Goal: Transaction & Acquisition: Purchase product/service

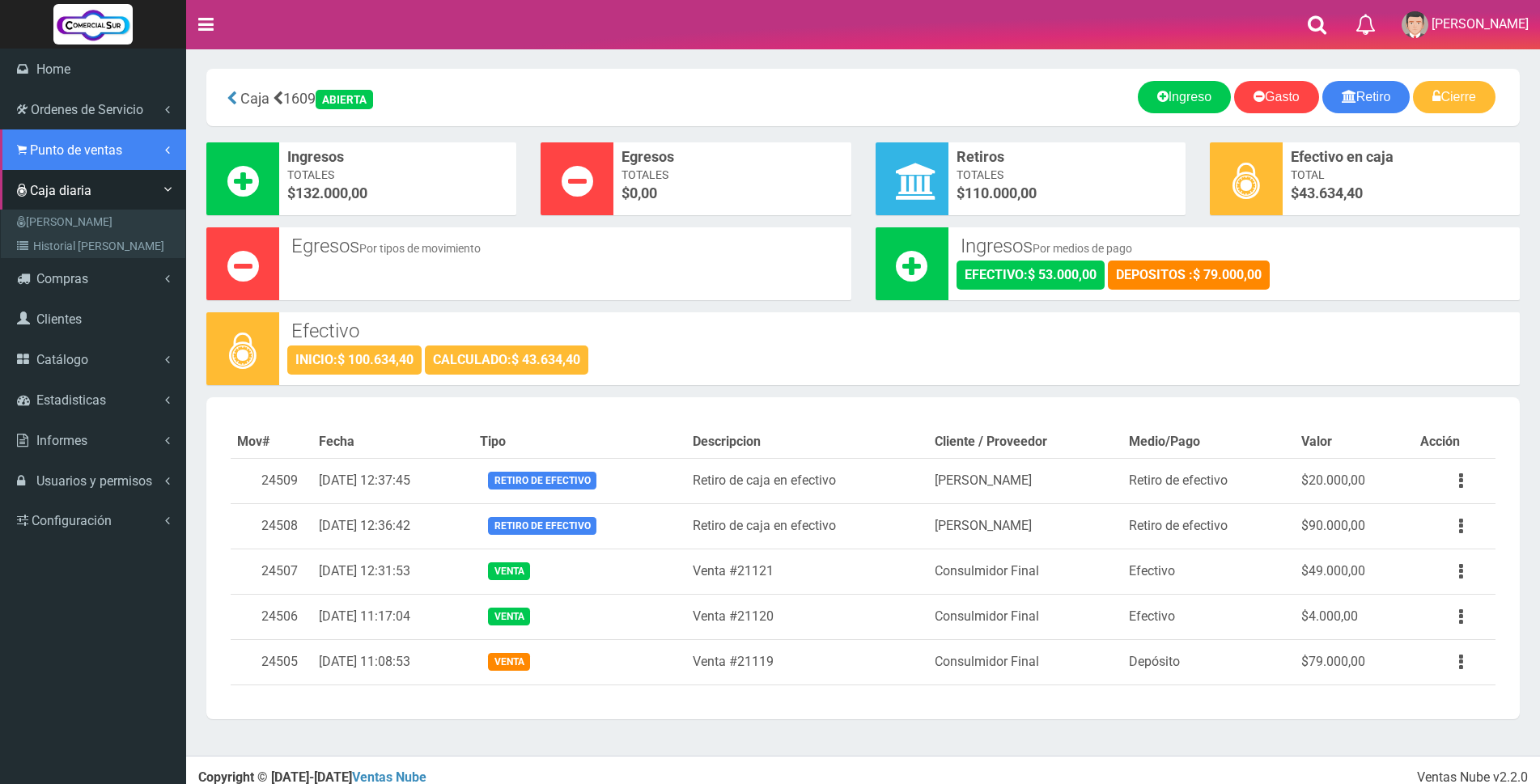
click at [53, 149] on span "Punto de ventas" at bounding box center [75, 151] width 92 height 16
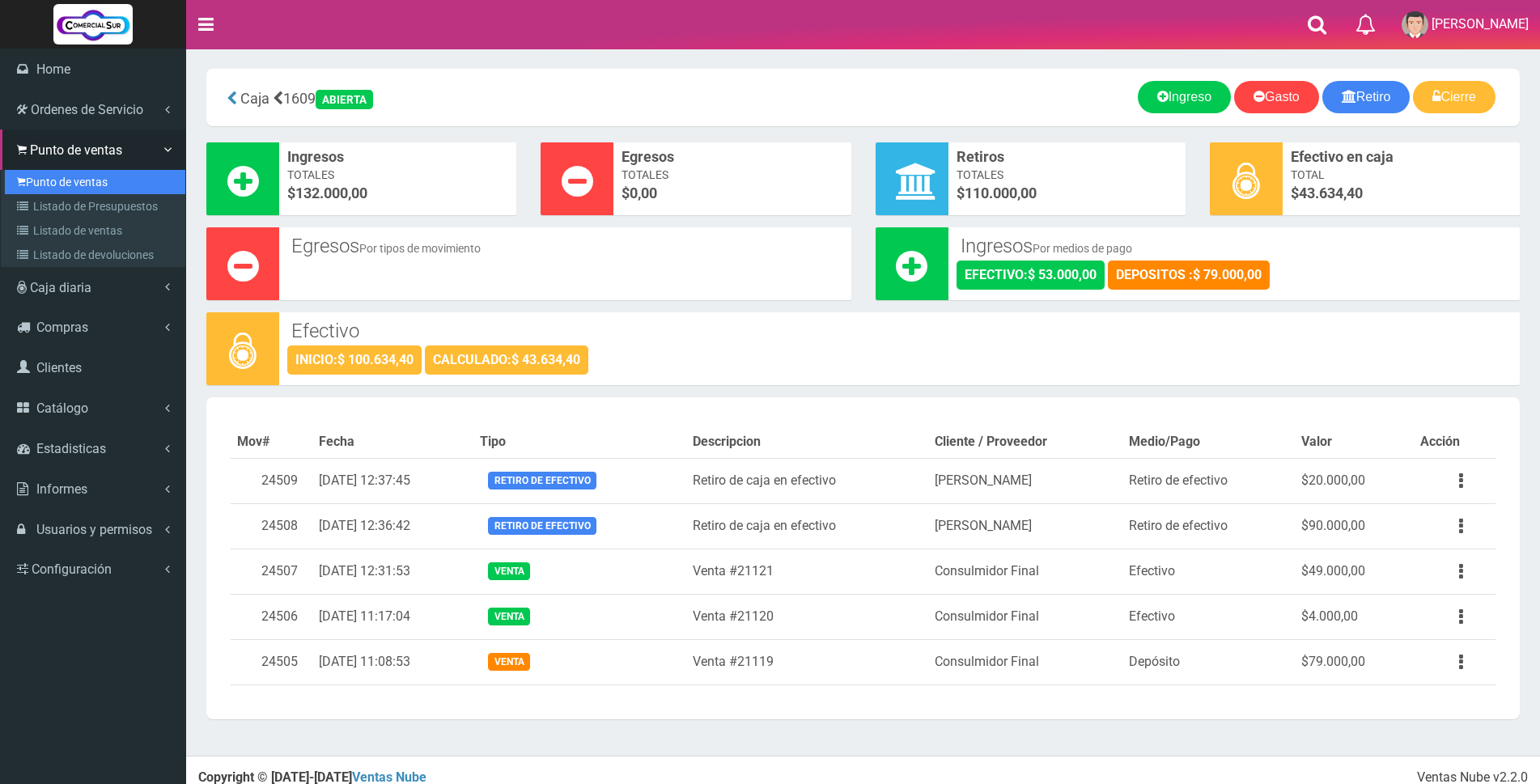
click at [53, 179] on link "Punto de ventas" at bounding box center [95, 181] width 180 height 24
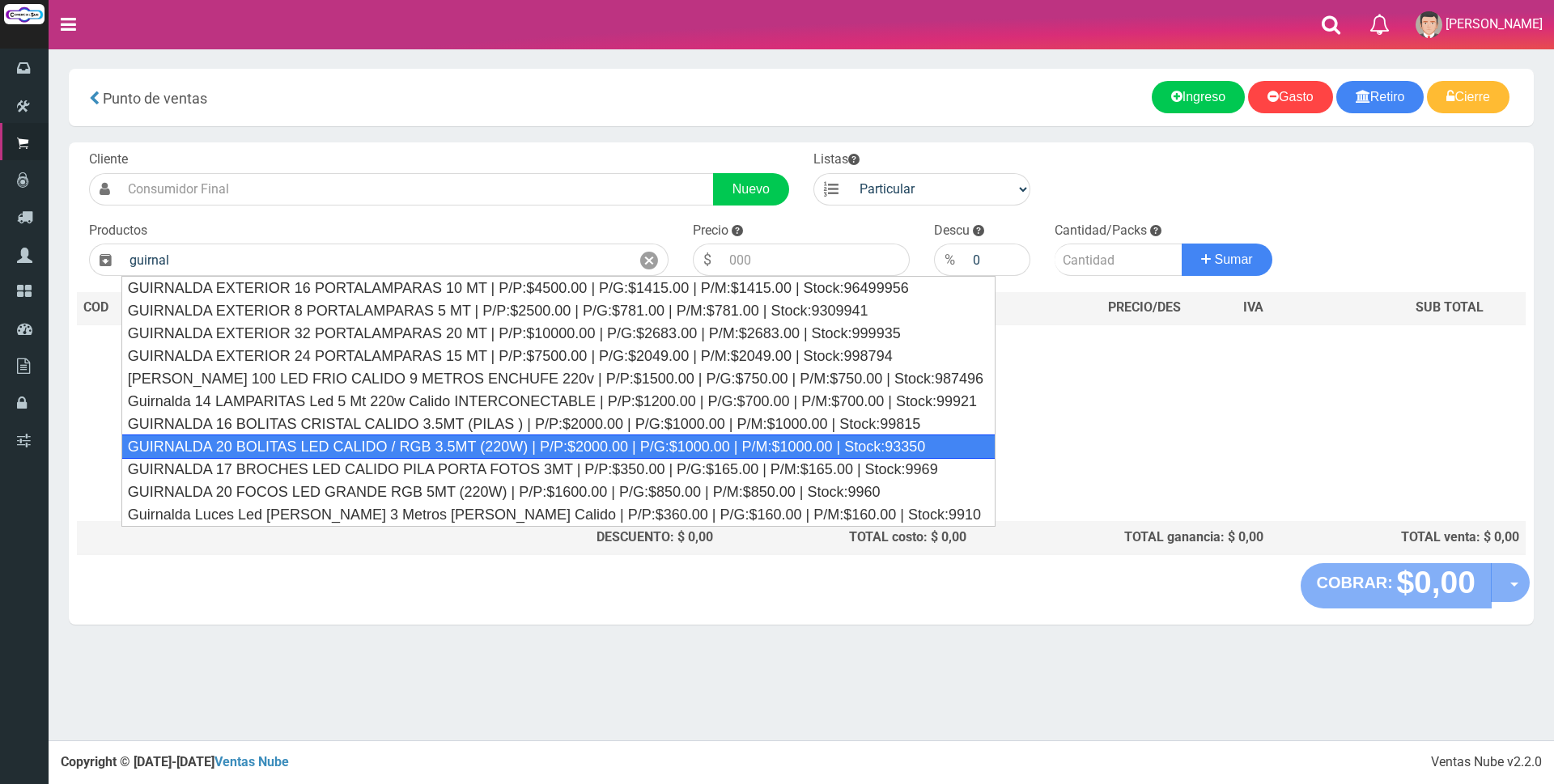
click at [302, 439] on div "GUIRNALDA 20 BOLITAS LED CALIDO / RGB 3.5MT (220W) | P/P:$2000.00 | P/G:$1000.0…" at bounding box center [557, 446] width 874 height 24
type input "GUIRNALDA 20 BOLITAS LED CALIDO / RGB 3.5MT (220W) | P/P:$2000.00 | P/G:$1000.0…"
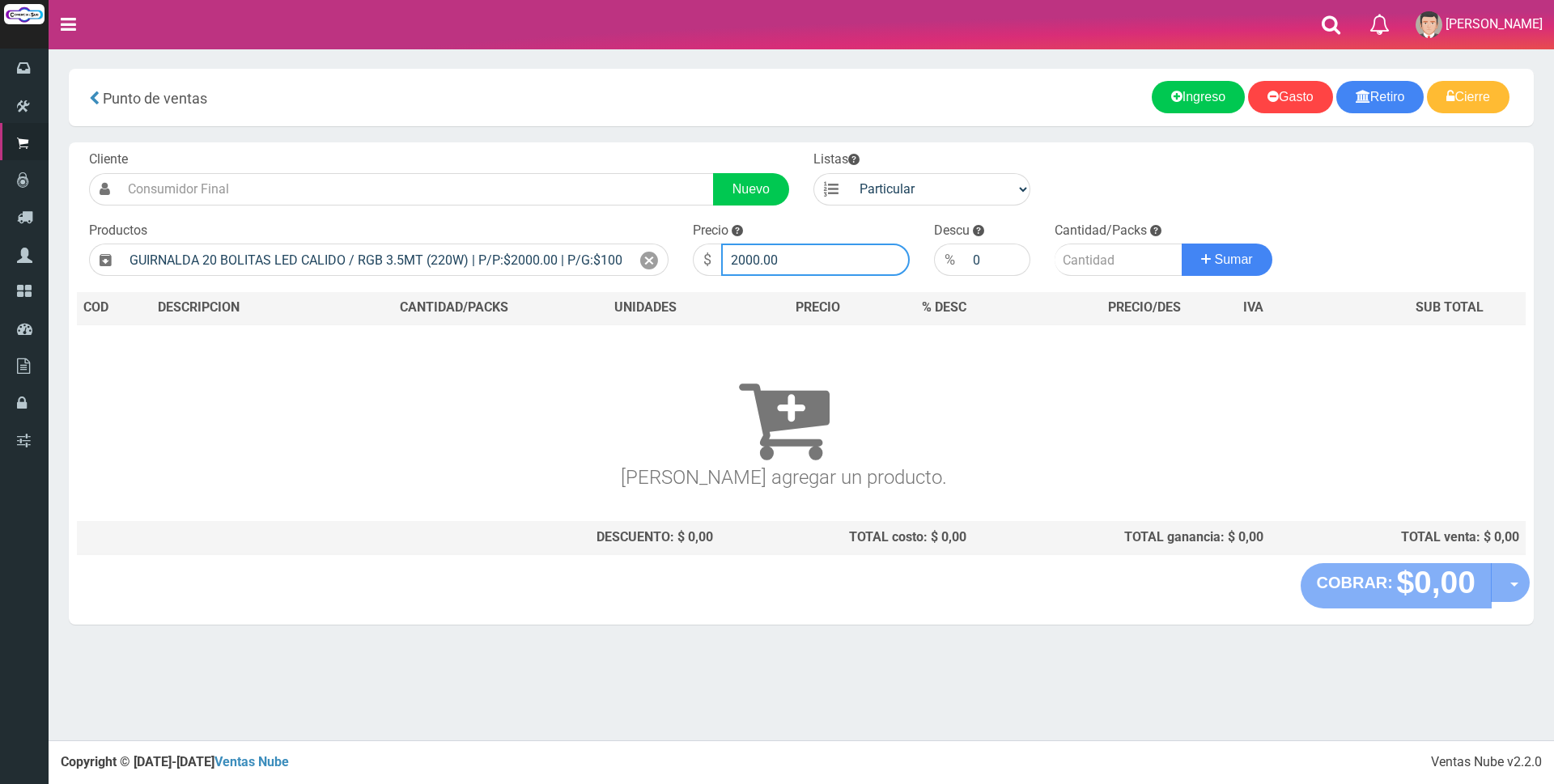
click at [816, 251] on input "2000.00" at bounding box center [815, 260] width 188 height 33
type input "2"
type input "6000"
click at [1072, 264] on input "number" at bounding box center [1119, 260] width 128 height 33
type input "1"
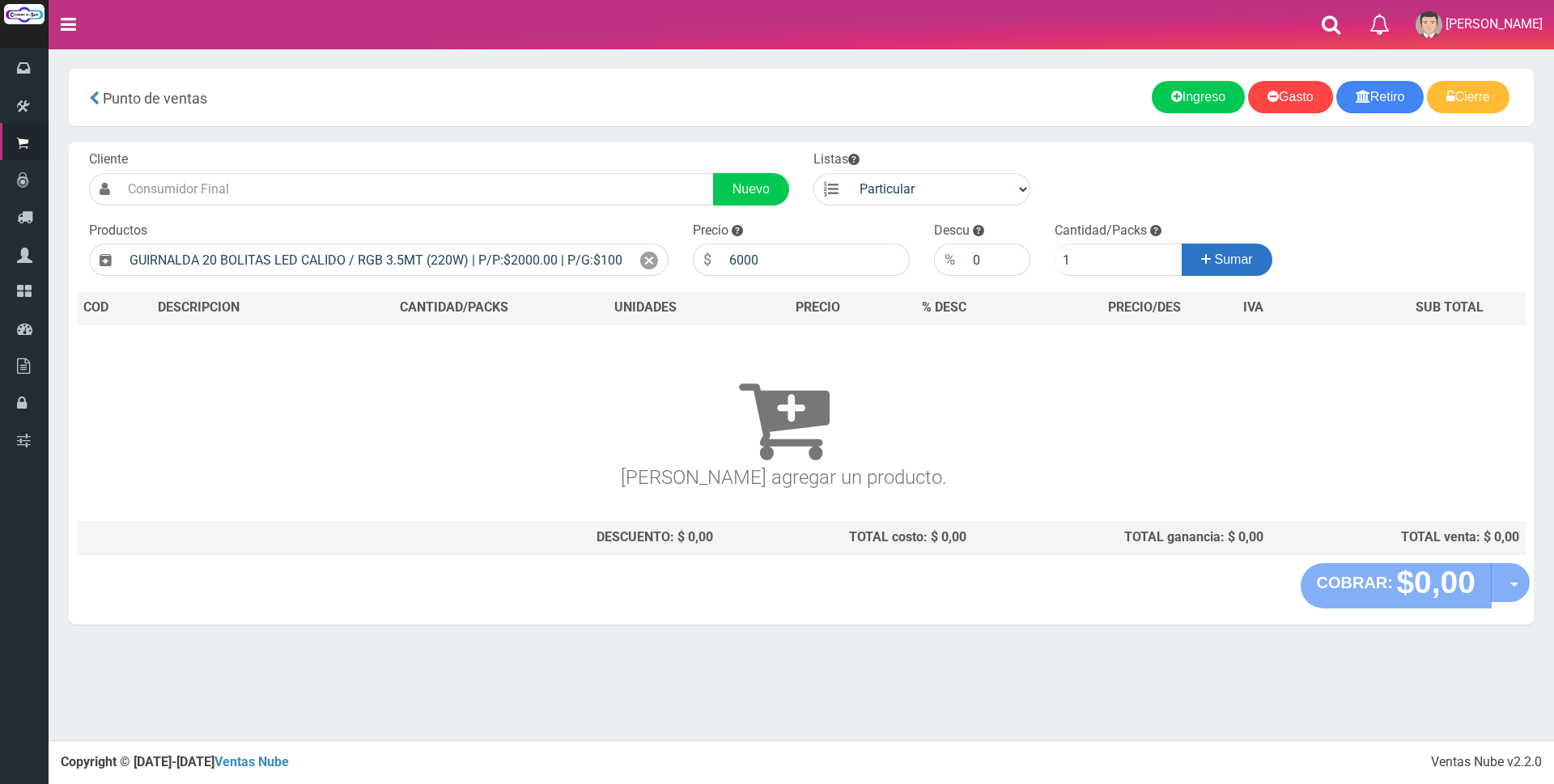
click at [1221, 271] on button "Sumar" at bounding box center [1227, 260] width 90 height 33
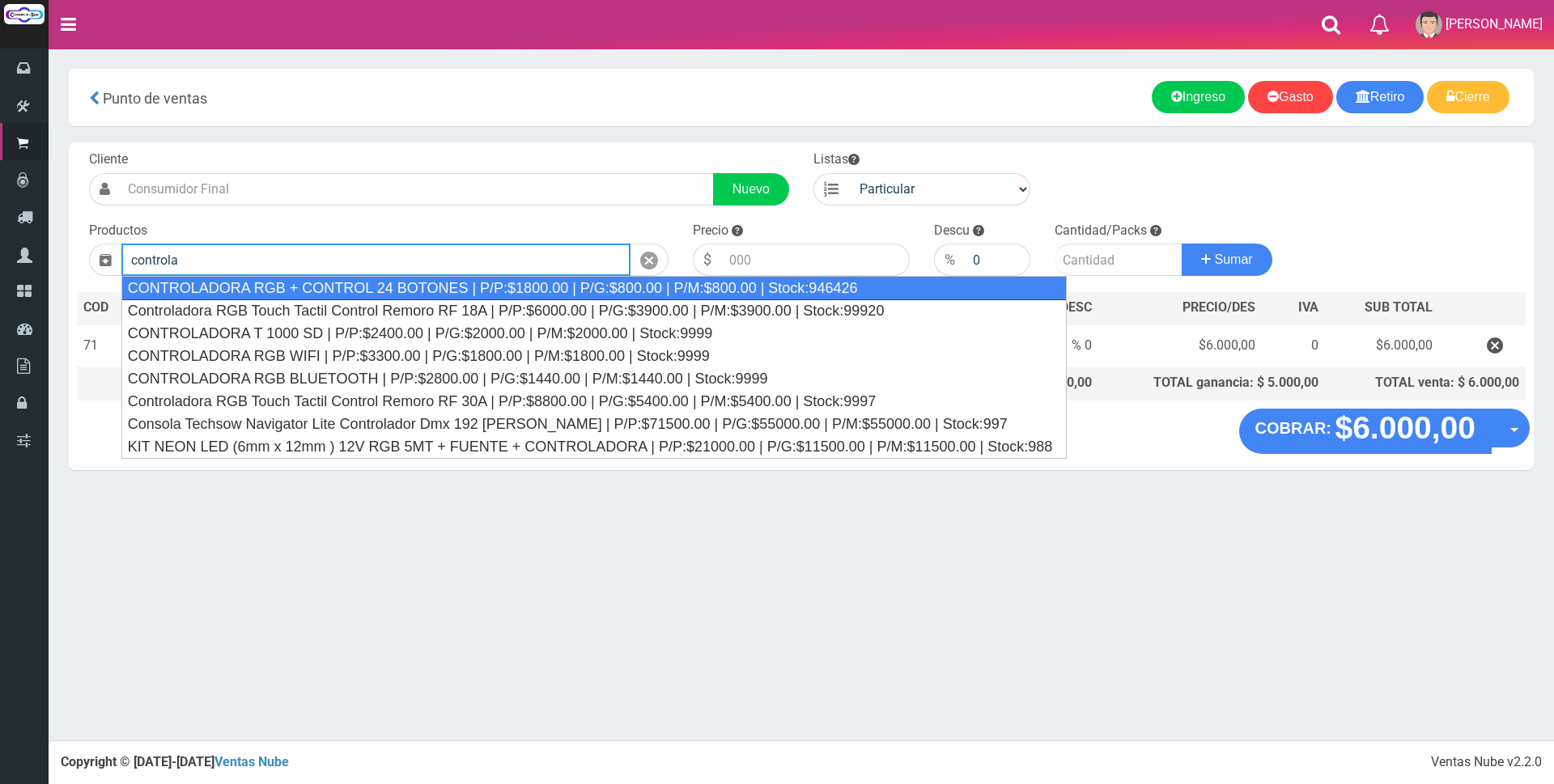
click at [605, 285] on div "CONTROLADORA RGB + CONTROL 24 BOTONES | P/P:$1800.00 | P/G:$800.00 | P/M:$800.0…" at bounding box center [593, 287] width 945 height 24
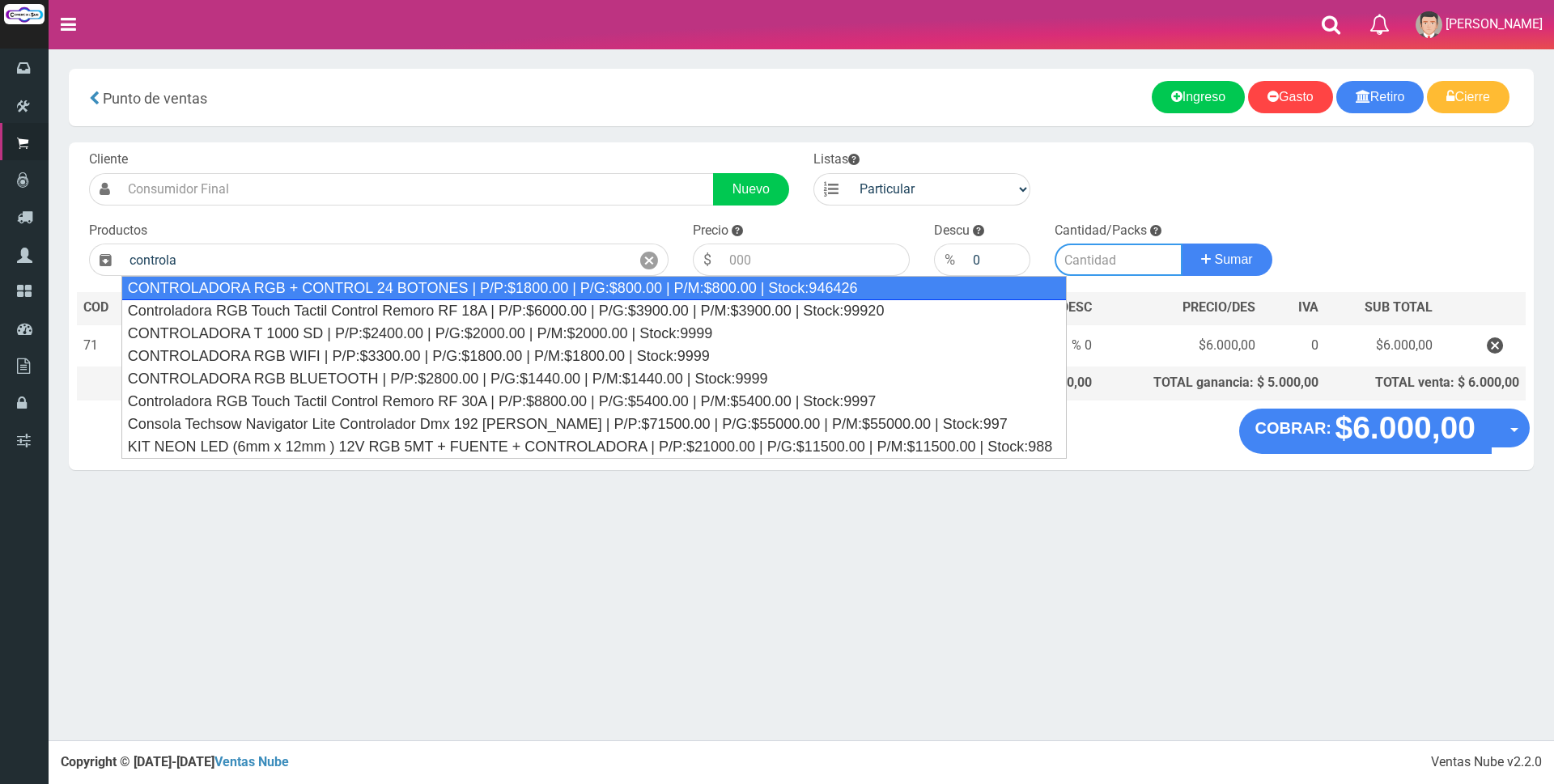
type input "CONTROLADORA RGB + CONTROL 24 BOTONES | P/P:$1800.00 | P/G:$800.00 | P/M:$800.0…"
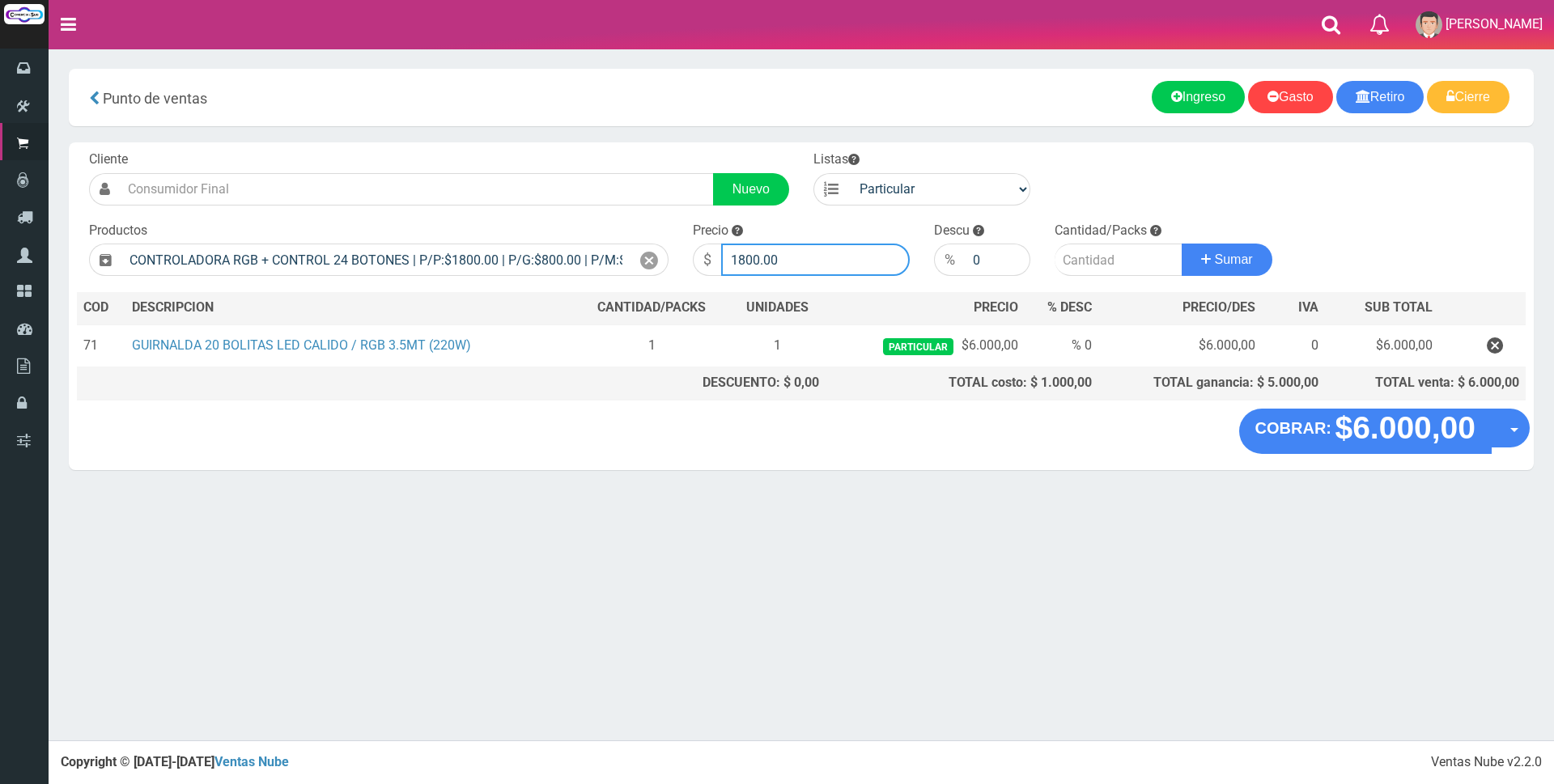
click at [781, 267] on input "1800.00" at bounding box center [815, 260] width 188 height 33
type input "1"
type input "4000"
click at [1094, 258] on input "number" at bounding box center [1119, 260] width 128 height 33
type input "1"
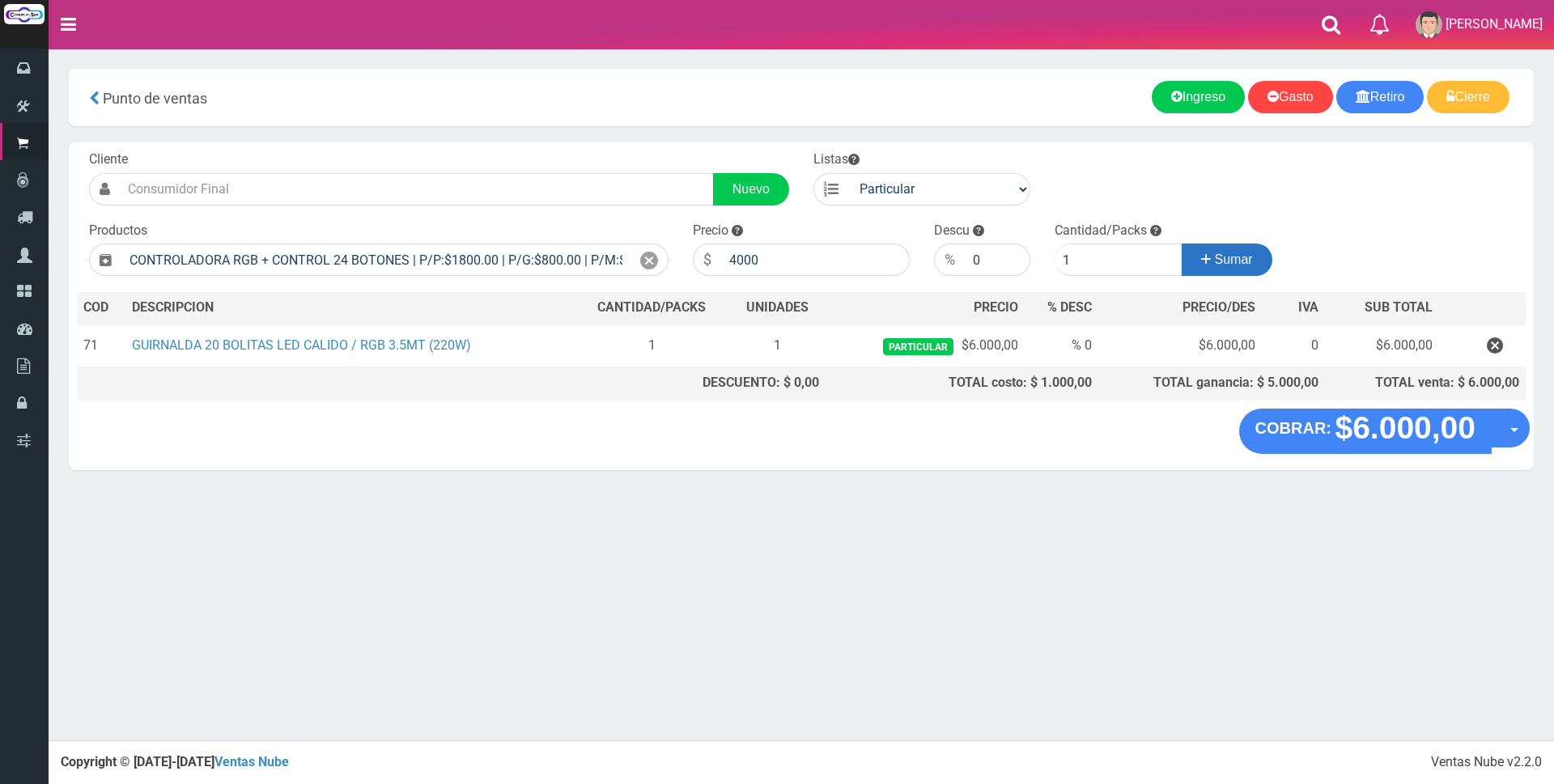
click at [1223, 270] on button "Sumar" at bounding box center [1227, 260] width 90 height 33
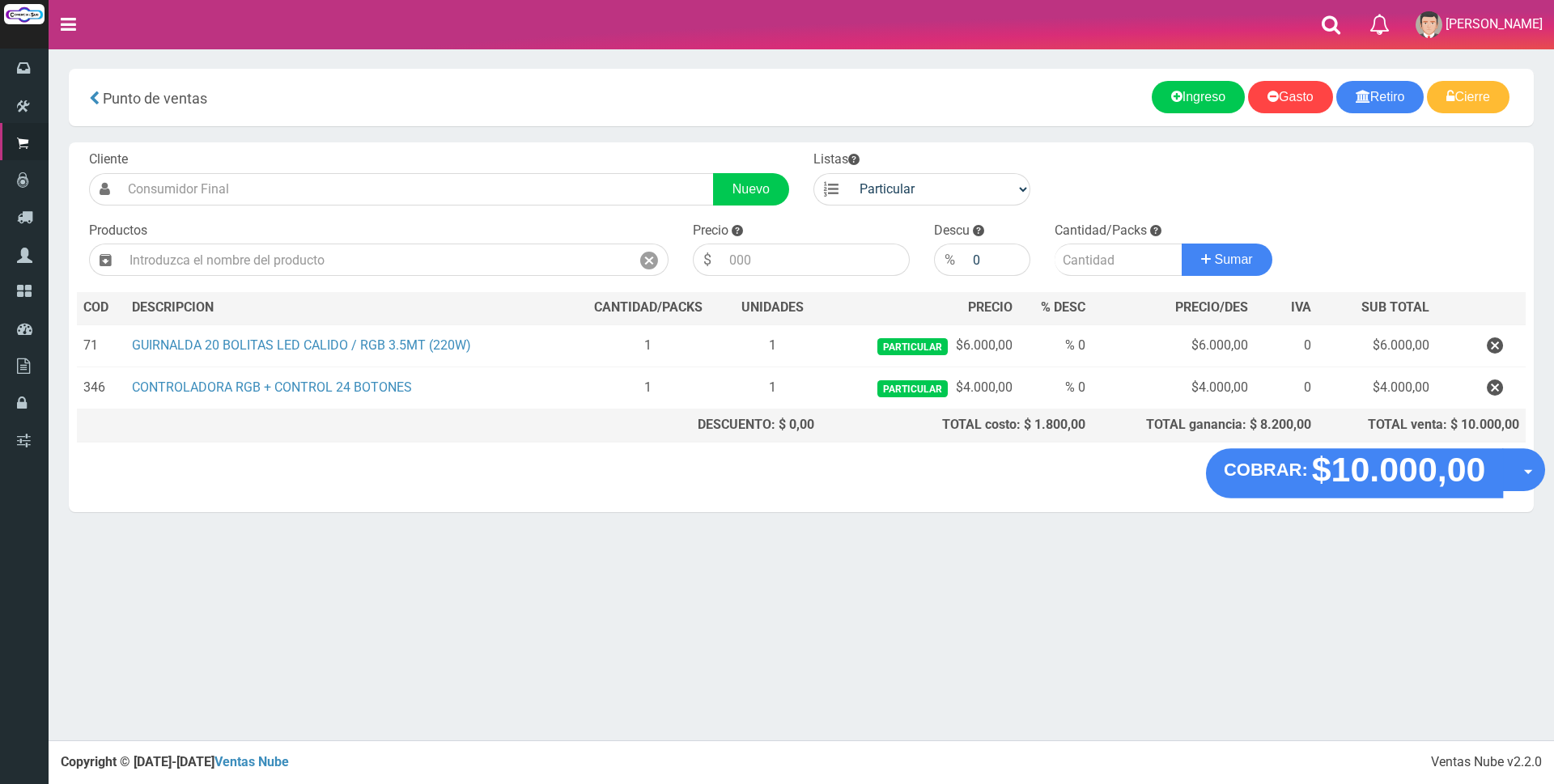
click at [1382, 473] on strong "$10.000,00" at bounding box center [1398, 470] width 174 height 38
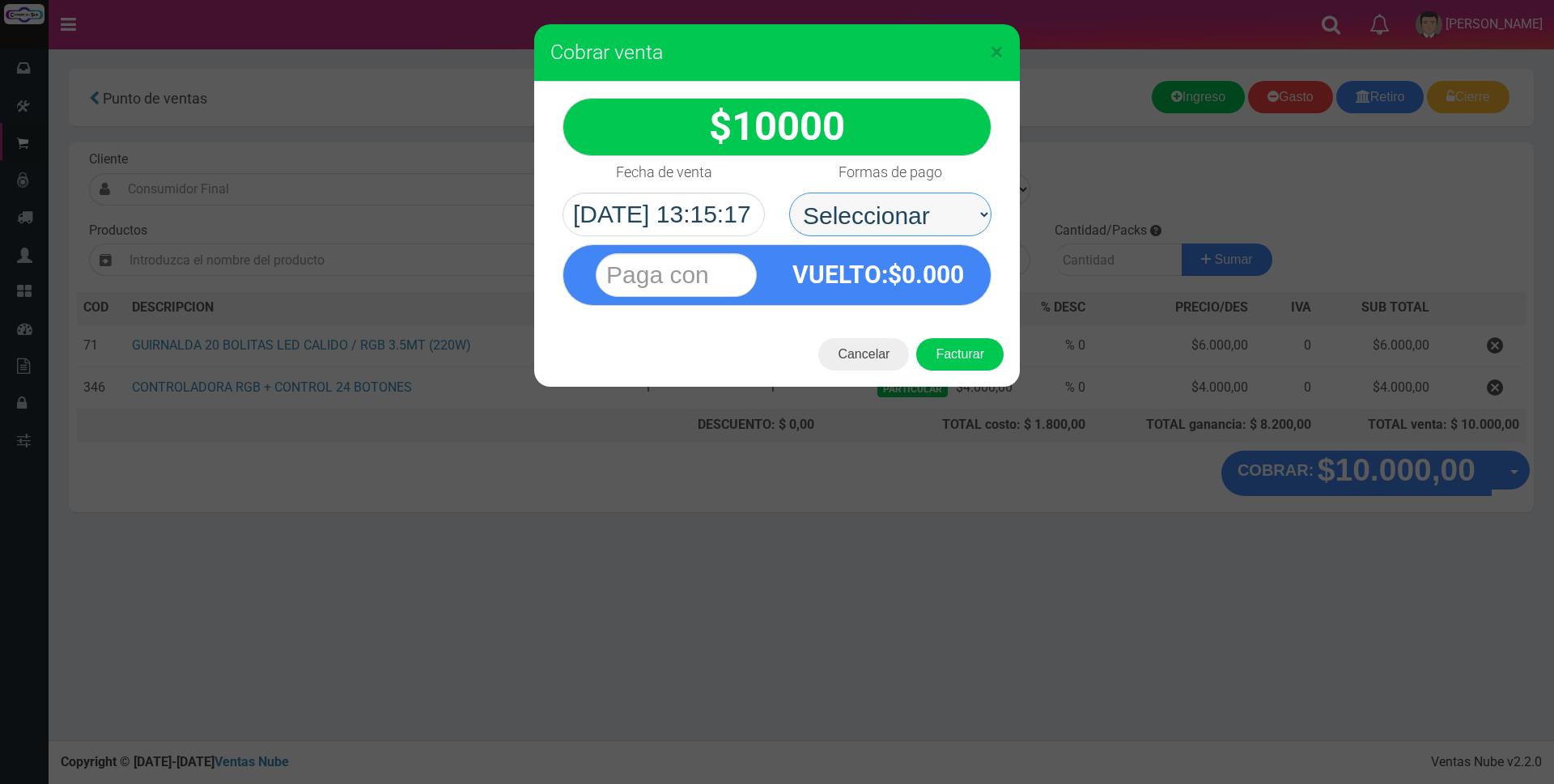
click at [944, 215] on select "Seleccionar Efectivo Tarjeta de Crédito Depósito Débito" at bounding box center [891, 214] width 202 height 44
select select "Tarjeta de Crédito"
click at [789, 192] on select "Seleccionar Efectivo Tarjeta de Crédito Depósito Débito" at bounding box center [891, 214] width 202 height 44
click at [688, 247] on div at bounding box center [675, 275] width 201 height 59
click at [695, 271] on input "text" at bounding box center [676, 275] width 161 height 44
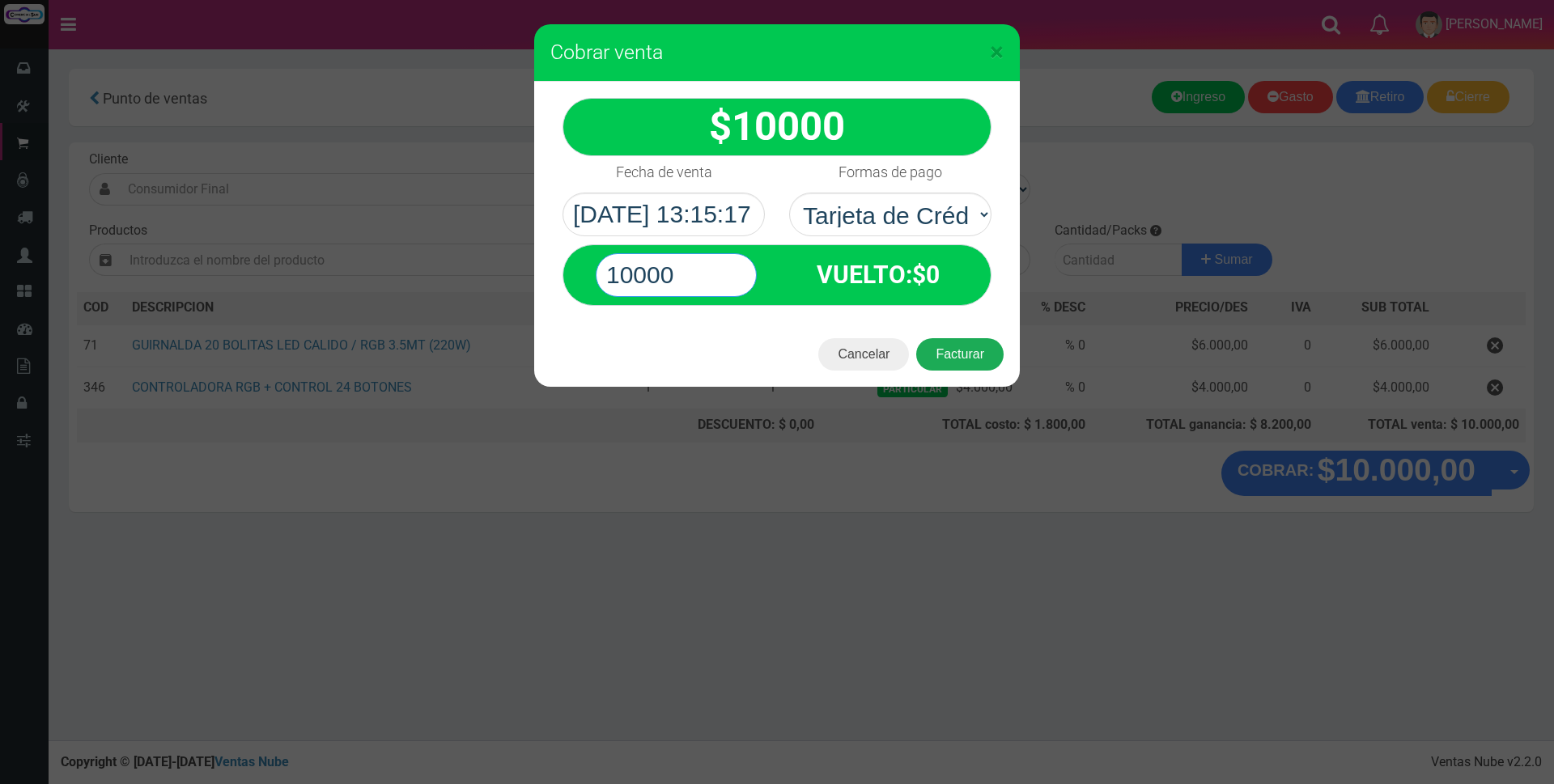
type input "10000"
click at [949, 350] on button "Facturar" at bounding box center [960, 354] width 87 height 33
